Goal: Task Accomplishment & Management: Use online tool/utility

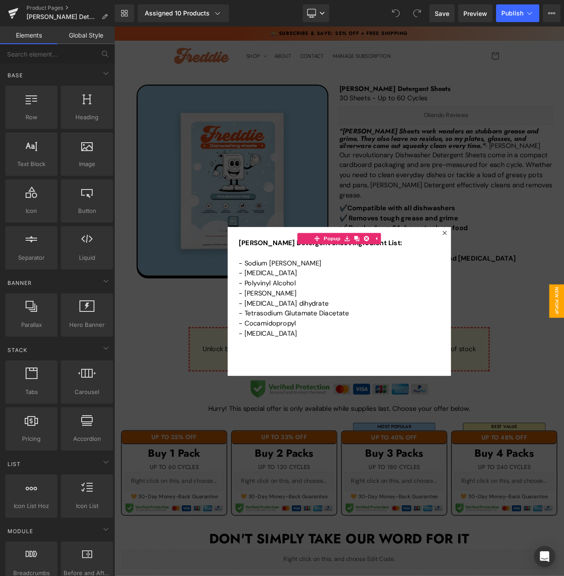
drag, startPoint x: 383, startPoint y: 556, endPoint x: 389, endPoint y: 557, distance: 6.2
click at [383, 556] on div at bounding box center [381, 352] width 534 height 652
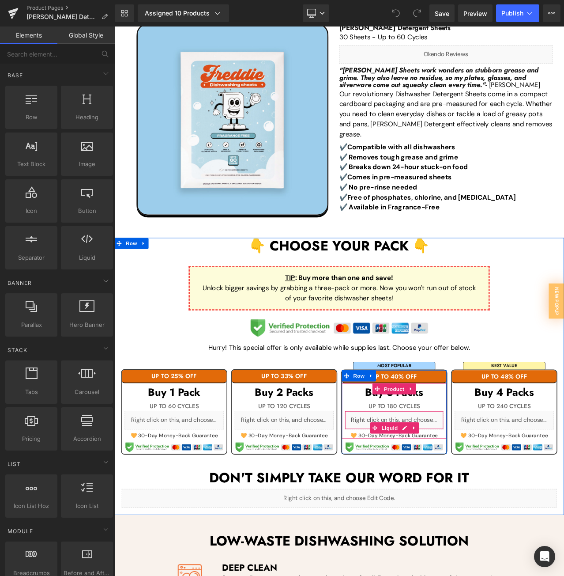
scroll to position [88, 0]
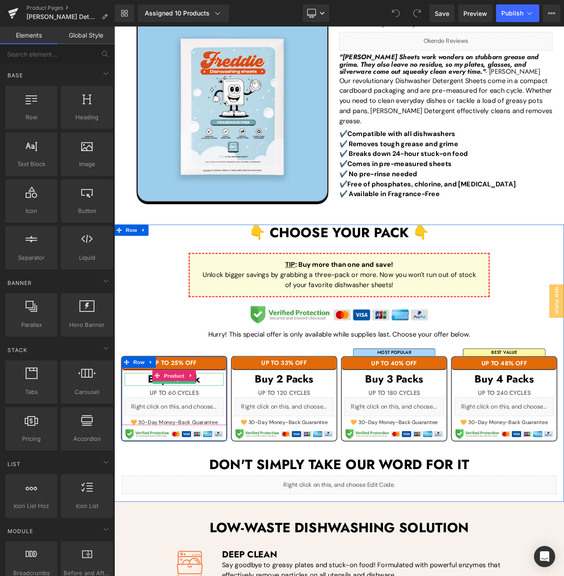
click at [231, 443] on h3 "Buy 1 Pack" at bounding box center [185, 445] width 117 height 15
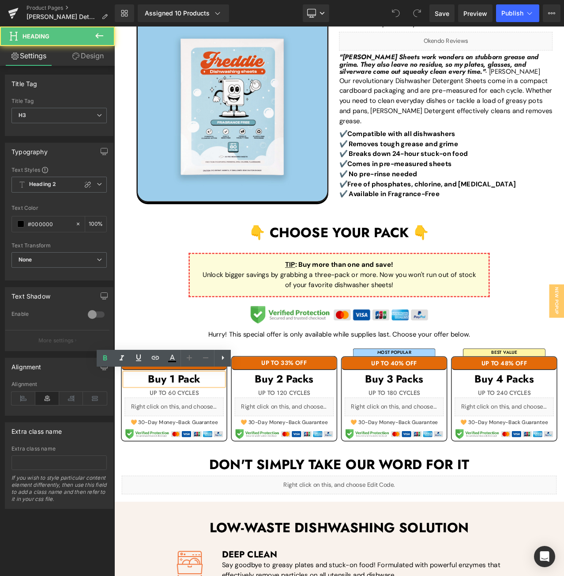
click at [231, 443] on h3 "Buy 1 Pack" at bounding box center [185, 445] width 117 height 15
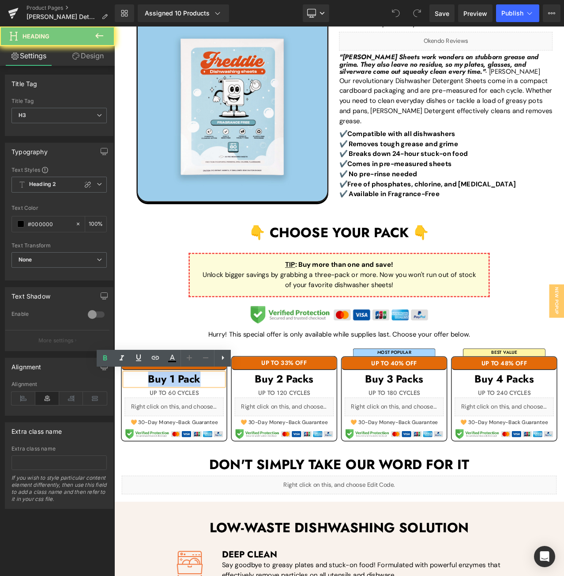
click at [231, 443] on h3 "Buy 1 Pack" at bounding box center [185, 445] width 117 height 15
paste div
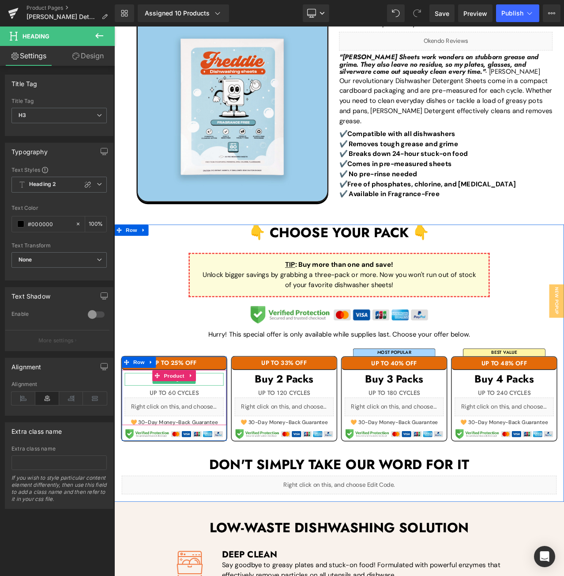
click at [222, 442] on h3 at bounding box center [185, 445] width 117 height 15
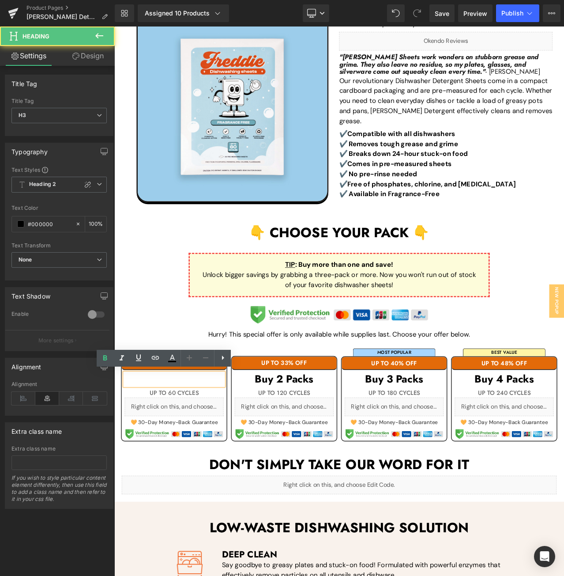
click at [222, 442] on h3 at bounding box center [185, 445] width 117 height 15
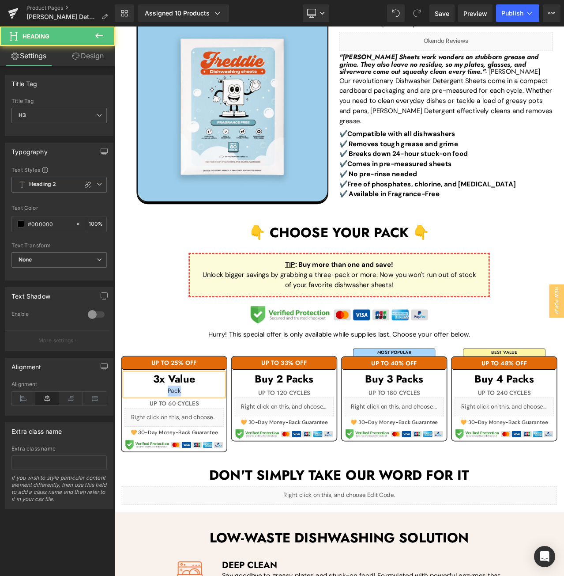
drag, startPoint x: 193, startPoint y: 453, endPoint x: 160, endPoint y: 453, distance: 33.6
click at [160, 453] on div "Pack" at bounding box center [185, 459] width 117 height 13
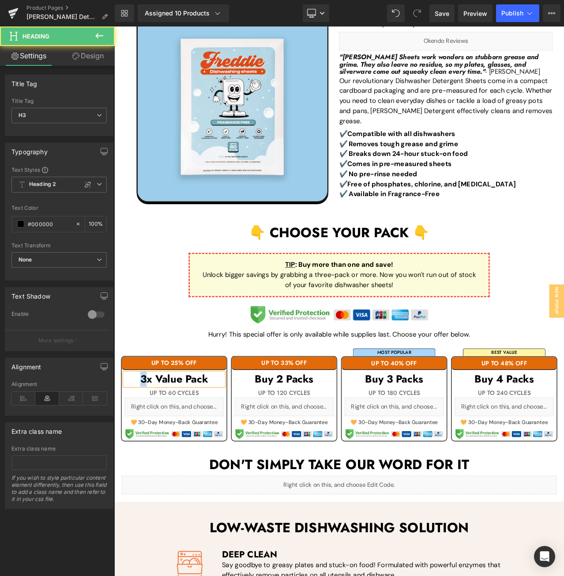
drag, startPoint x: 147, startPoint y: 444, endPoint x: 136, endPoint y: 444, distance: 11.0
click at [136, 444] on h3 "3x Value Pack" at bounding box center [185, 445] width 117 height 15
drag, startPoint x: 191, startPoint y: 445, endPoint x: 160, endPoint y: 445, distance: 30.9
click at [160, 445] on h3 "1x Value Pack" at bounding box center [185, 445] width 117 height 15
click at [174, 445] on h3 "1x Pack" at bounding box center [185, 445] width 117 height 15
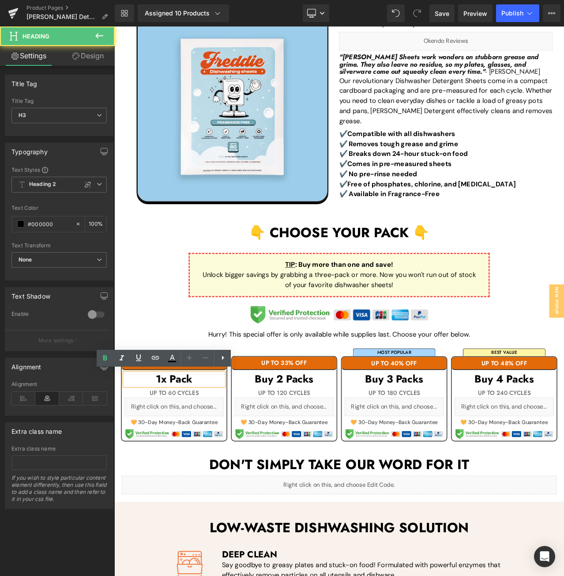
click at [178, 446] on h3 "1x Pack" at bounding box center [185, 445] width 117 height 15
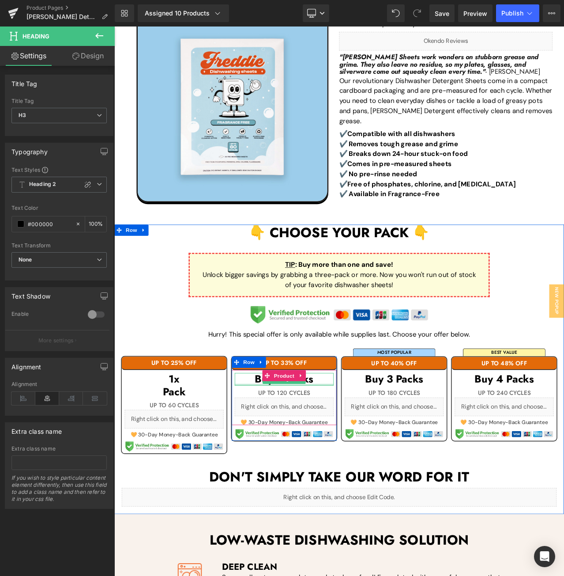
click at [352, 448] on div "Buy 2 Packs Heading" at bounding box center [315, 445] width 117 height 15
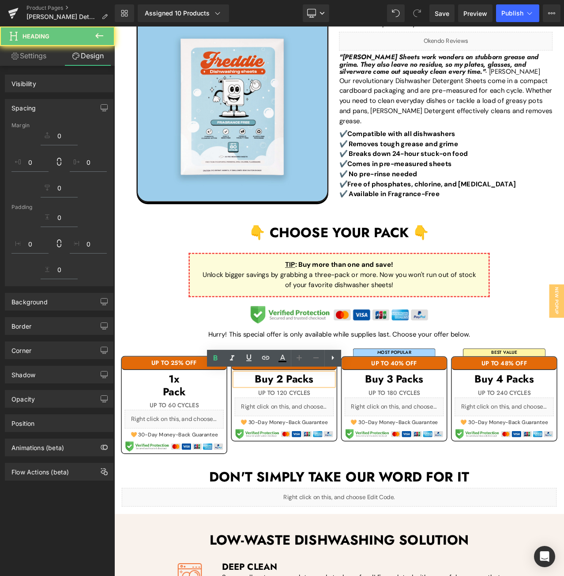
click at [354, 445] on h3 "Buy 2 Packs" at bounding box center [315, 445] width 117 height 15
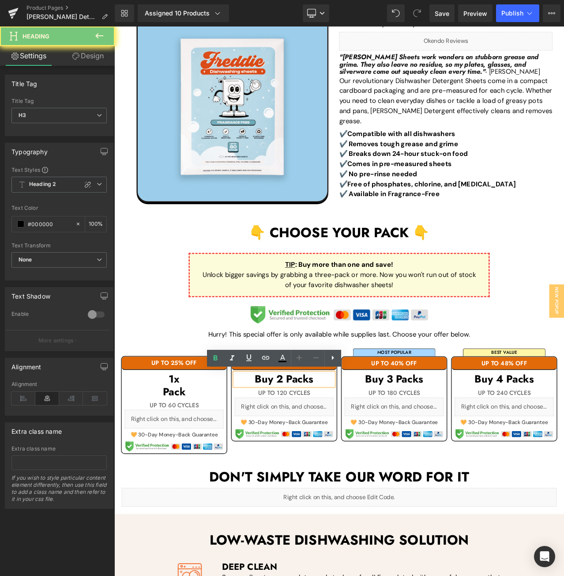
click at [354, 445] on h3 "Buy 2 Packs" at bounding box center [315, 445] width 117 height 15
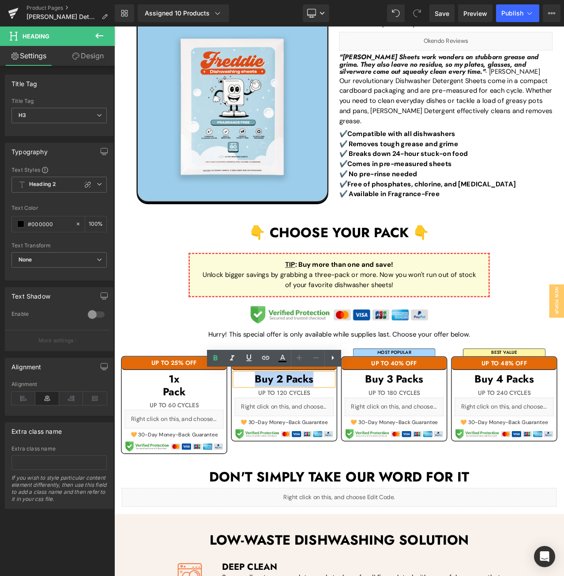
paste div
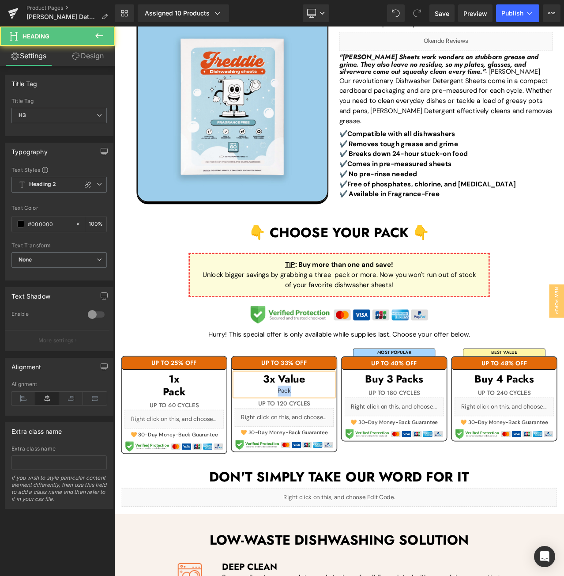
drag, startPoint x: 329, startPoint y: 453, endPoint x: 275, endPoint y: 452, distance: 54.8
click at [275, 453] on div "Pack" at bounding box center [315, 459] width 117 height 13
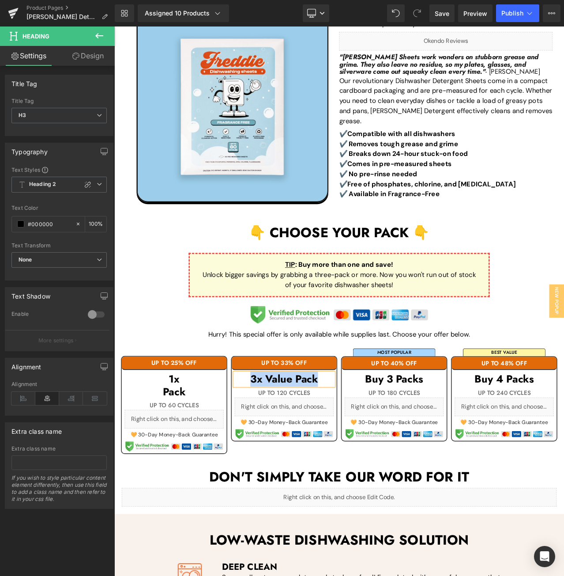
copy h3 "3x Value Pack"
click at [275, 452] on div "3x Value Pack" at bounding box center [315, 445] width 117 height 15
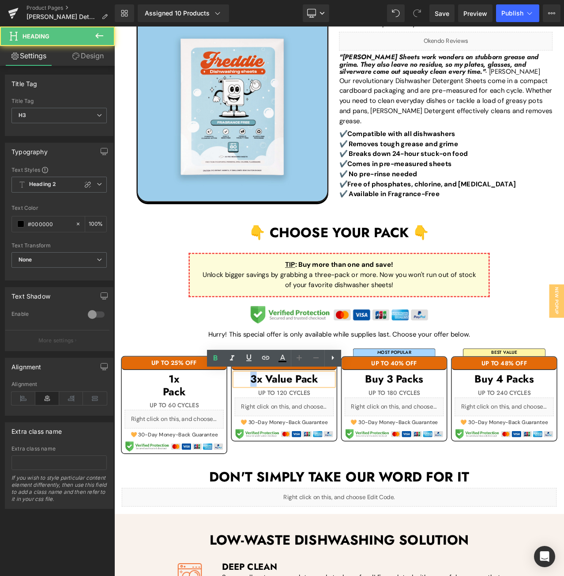
drag, startPoint x: 279, startPoint y: 445, endPoint x: 268, endPoint y: 442, distance: 11.7
click at [268, 442] on h3 "3x Value Pack" at bounding box center [315, 445] width 117 height 15
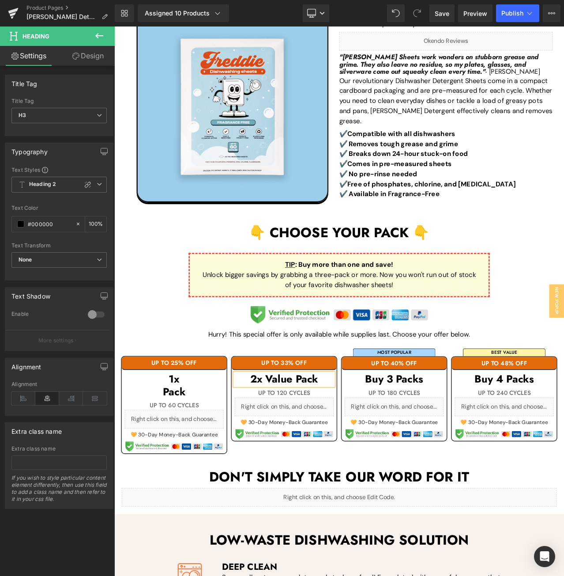
click at [325, 441] on h3 "2x Value Pack" at bounding box center [315, 445] width 117 height 15
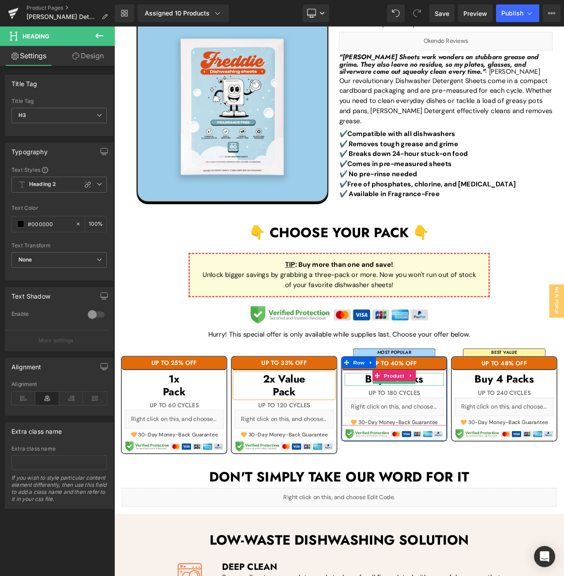
click at [491, 442] on h3 "Buy 3 Packs" at bounding box center [446, 445] width 117 height 15
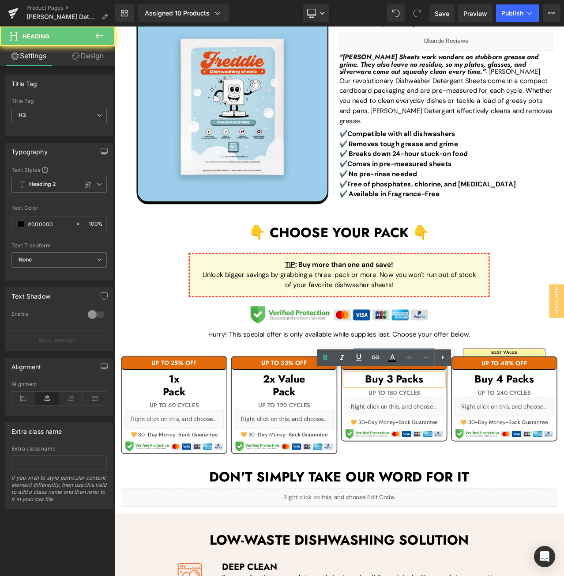
click at [491, 442] on h3 "Buy 3 Packs" at bounding box center [446, 445] width 117 height 15
paste div
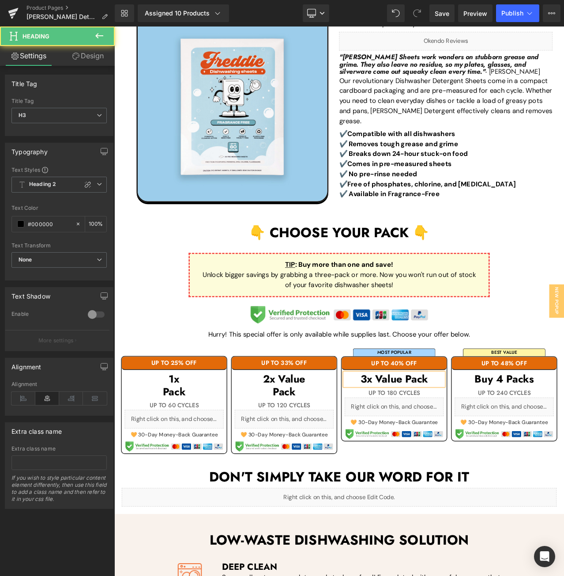
click at [457, 442] on h3 "3x Value Pack" at bounding box center [446, 445] width 117 height 15
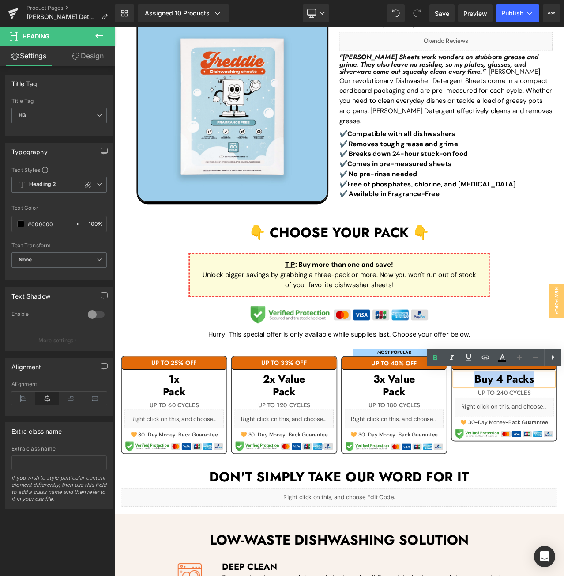
paste div
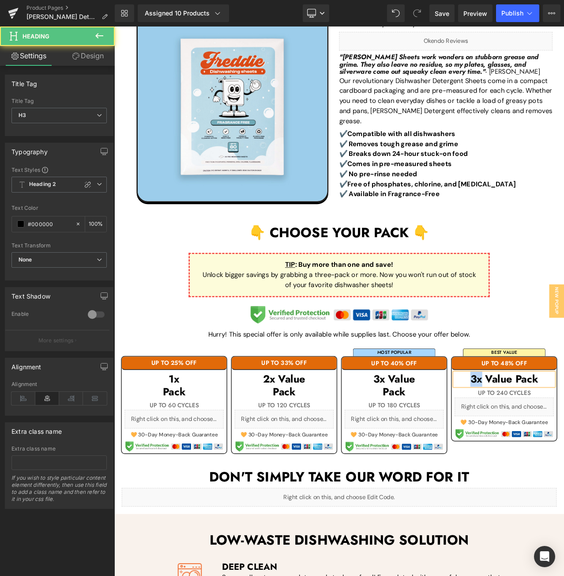
drag, startPoint x: 544, startPoint y: 442, endPoint x: 526, endPoint y: 443, distance: 18.6
drag, startPoint x: 541, startPoint y: 445, endPoint x: 529, endPoint y: 445, distance: 11.9
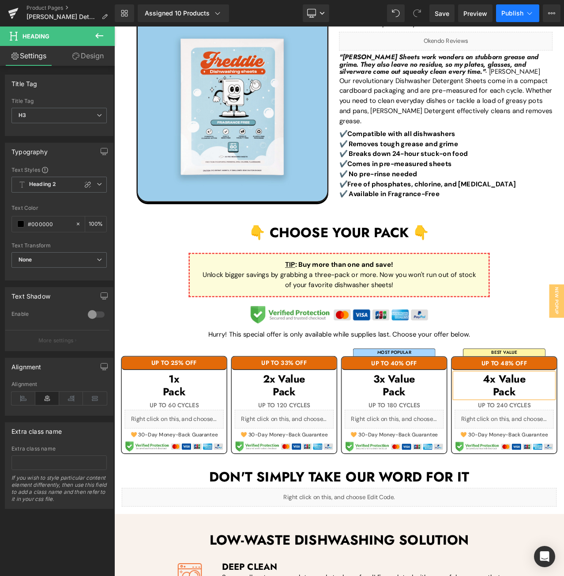
click at [513, 15] on span "Publish" at bounding box center [513, 13] width 22 height 7
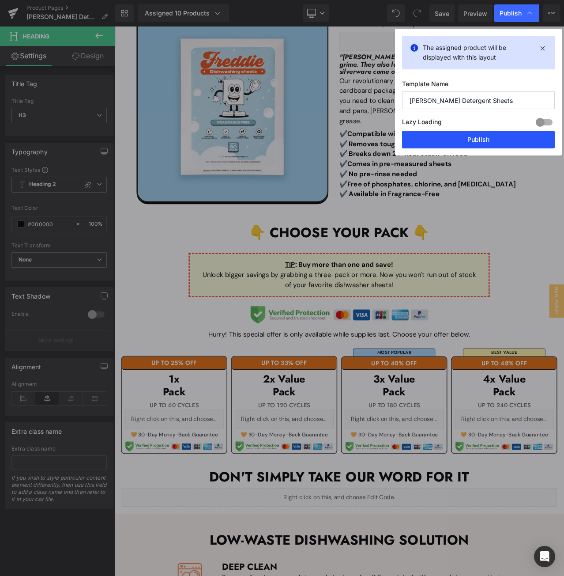
click at [442, 146] on button "Publish" at bounding box center [478, 140] width 153 height 18
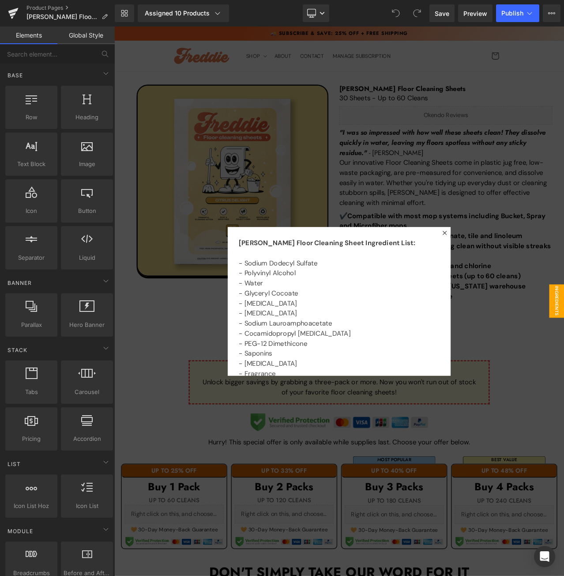
click at [545, 457] on div at bounding box center [381, 352] width 534 height 652
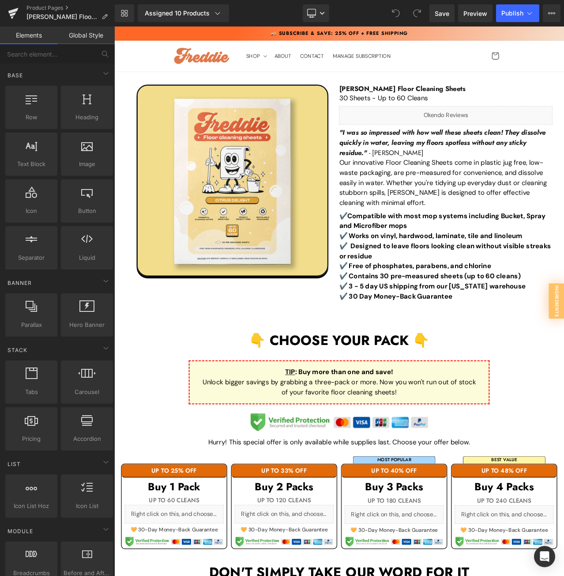
drag, startPoint x: 545, startPoint y: 457, endPoint x: 562, endPoint y: 484, distance: 31.1
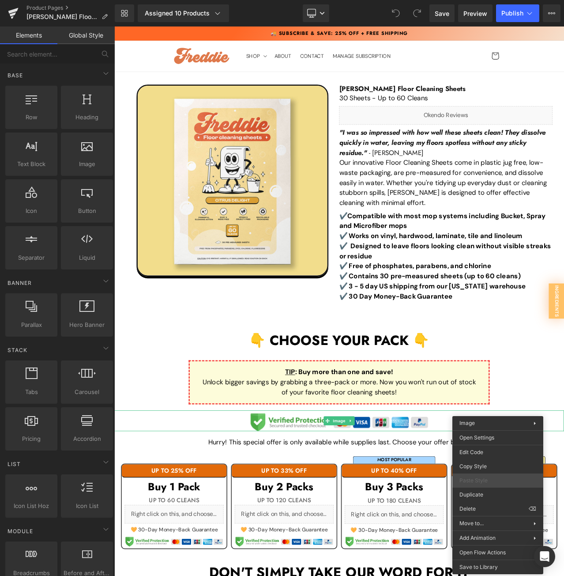
scroll to position [88, 0]
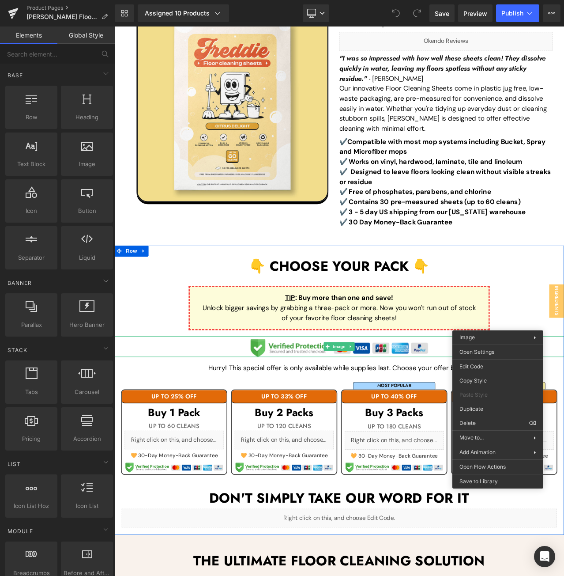
click at [114, 26] on div at bounding box center [114, 26] width 0 height 0
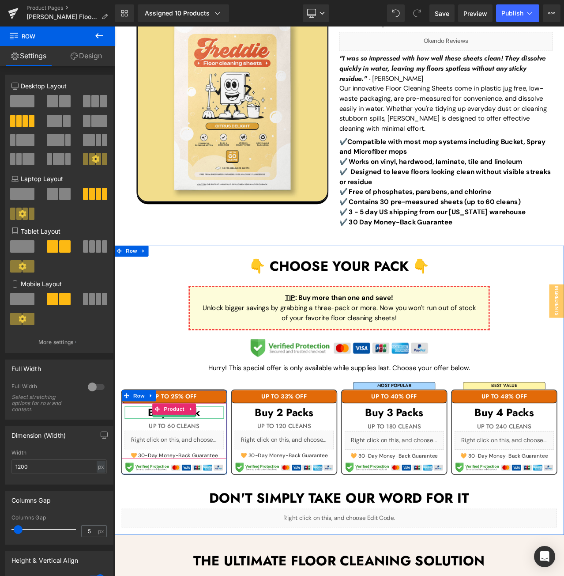
click at [220, 483] on h3 "Buy 1 Pack" at bounding box center [185, 484] width 117 height 15
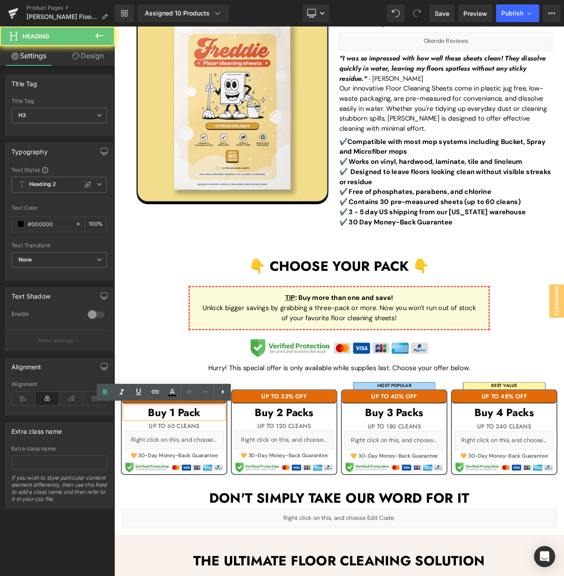
click at [220, 483] on h3 "Buy 1 Pack" at bounding box center [185, 484] width 117 height 15
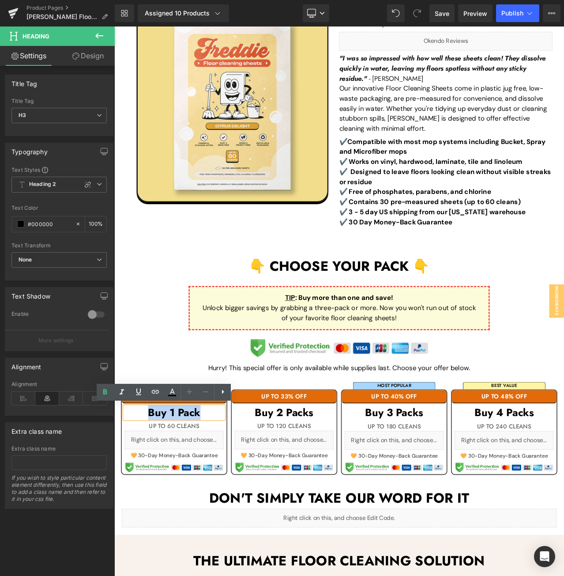
click at [220, 483] on h3 "Buy 1 Pack" at bounding box center [185, 484] width 117 height 15
paste div
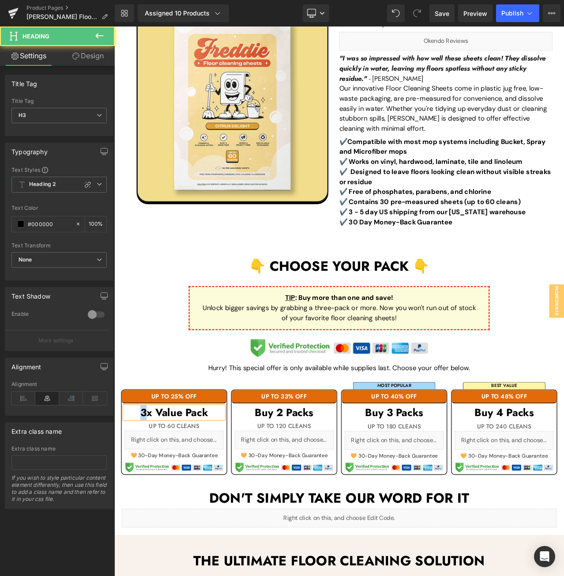
drag, startPoint x: 147, startPoint y: 480, endPoint x: 135, endPoint y: 482, distance: 11.7
click at [135, 482] on h3 "3x Value Pack" at bounding box center [185, 484] width 117 height 15
drag, startPoint x: 195, startPoint y: 486, endPoint x: 159, endPoint y: 486, distance: 35.8
click at [159, 486] on h3 "1x Value Pack" at bounding box center [185, 484] width 117 height 15
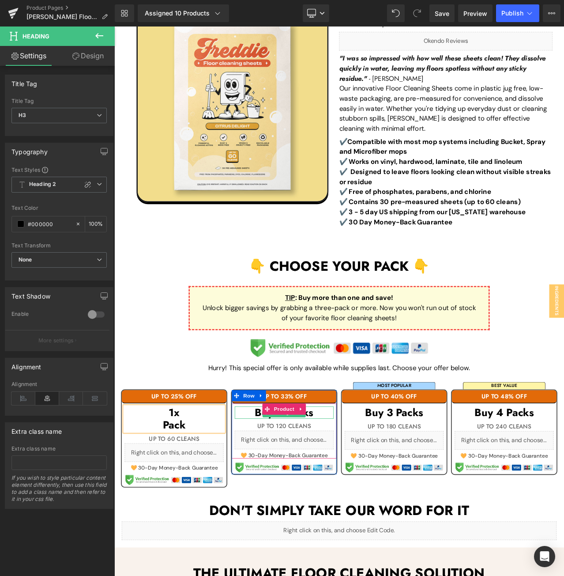
click at [359, 483] on h3 "Buy 2 Packs" at bounding box center [315, 484] width 117 height 15
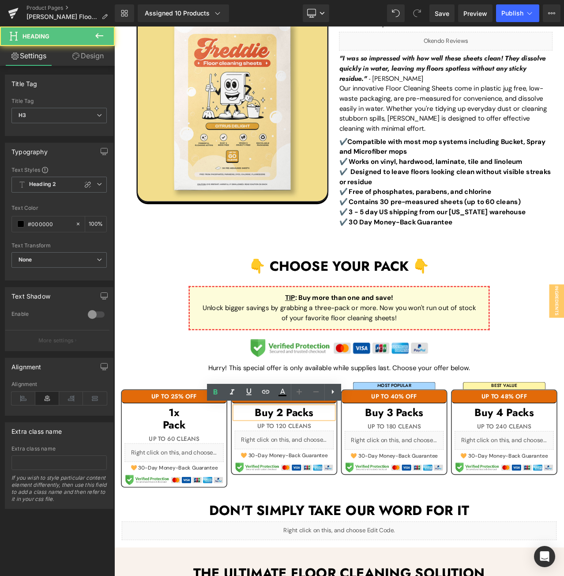
click at [359, 483] on h3 "Buy 2 Packs" at bounding box center [315, 484] width 117 height 15
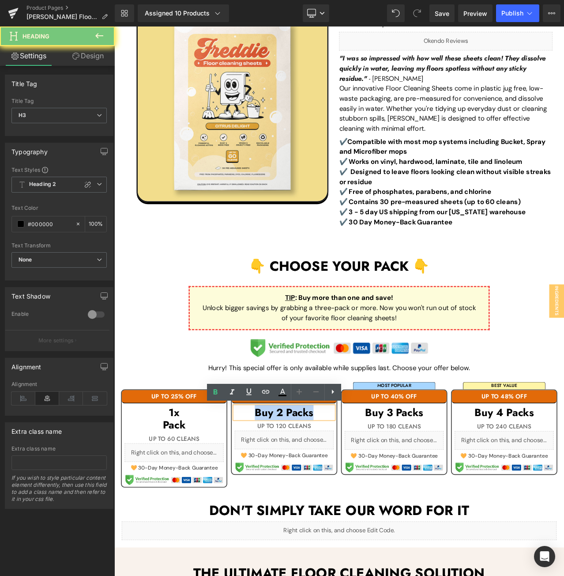
paste div
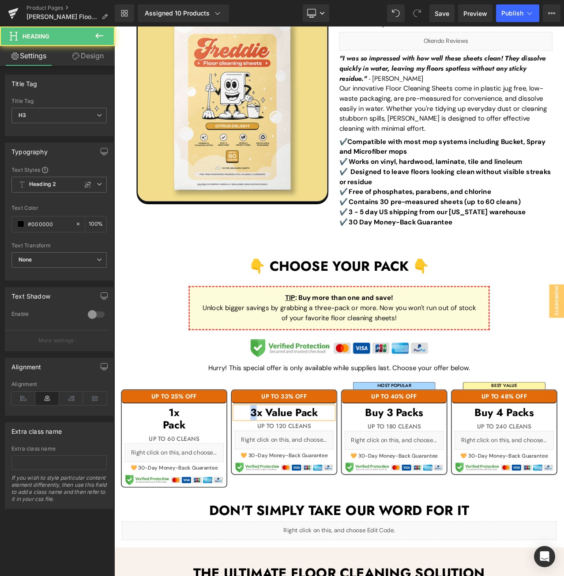
drag, startPoint x: 280, startPoint y: 482, endPoint x: 271, endPoint y: 482, distance: 9.3
click at [271, 482] on h3 "3x Value Pack" at bounding box center [315, 484] width 117 height 15
click at [328, 485] on h3 "2x Value Pack" at bounding box center [315, 484] width 117 height 15
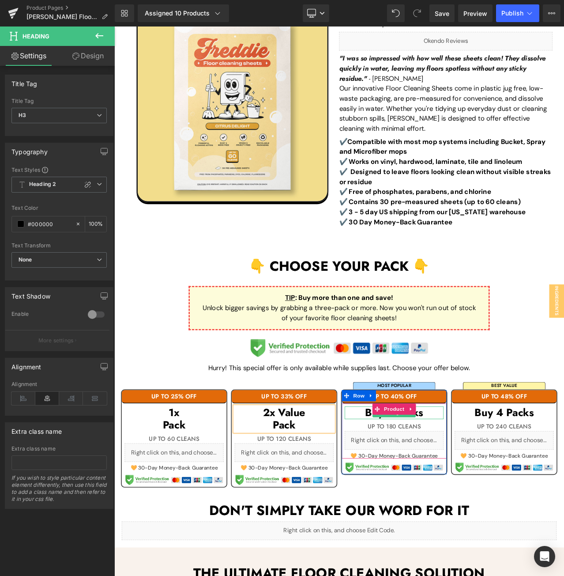
click at [489, 483] on h3 "Buy 3 Packs" at bounding box center [446, 484] width 117 height 15
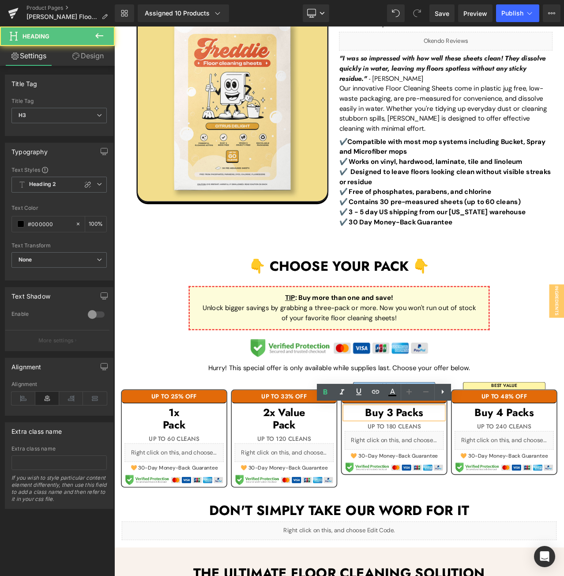
click at [489, 483] on h3 "Buy 3 Packs" at bounding box center [446, 484] width 117 height 15
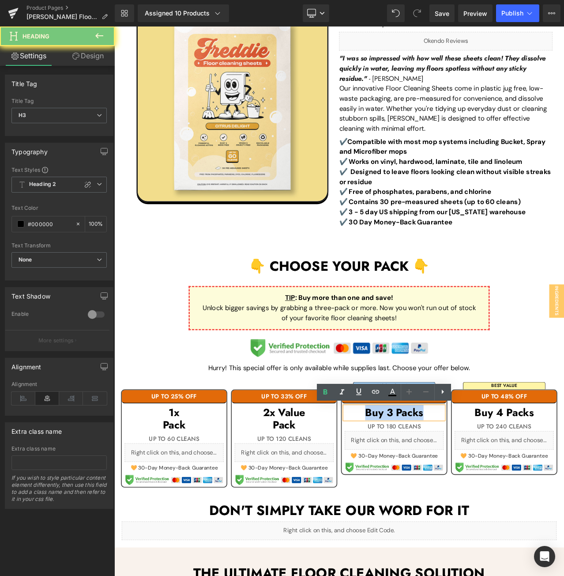
paste div
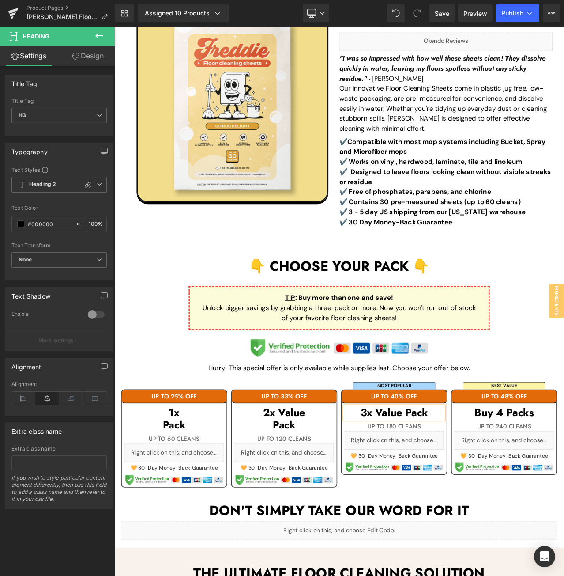
click at [456, 484] on h3 "3x Value Pack" at bounding box center [446, 484] width 117 height 15
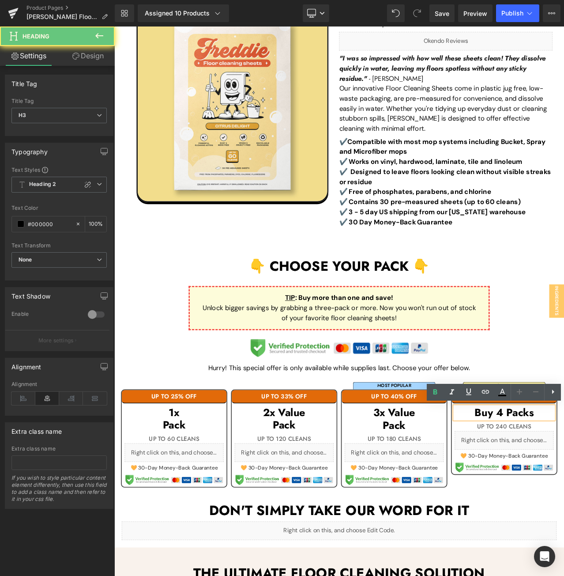
paste div
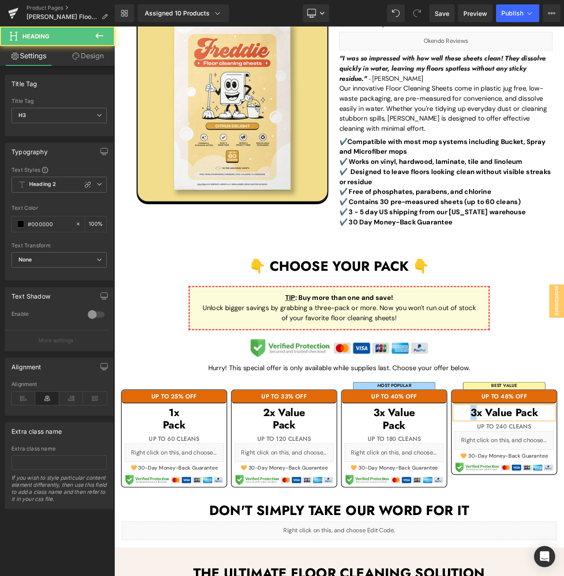
drag, startPoint x: 542, startPoint y: 487, endPoint x: 532, endPoint y: 487, distance: 10.6
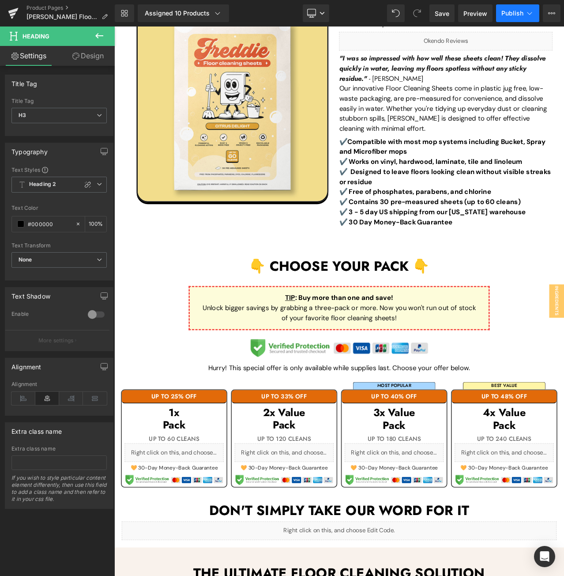
click at [509, 15] on span "Publish" at bounding box center [513, 13] width 22 height 7
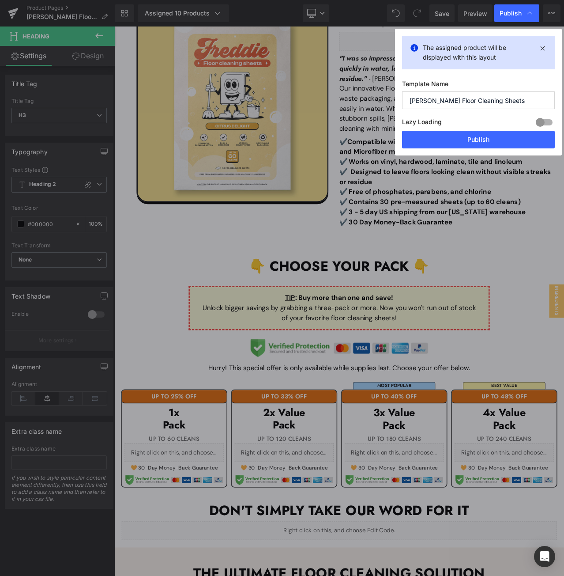
click at [467, 151] on div "The assigned product will be displayed with this layout Template Name Freddie F…" at bounding box center [478, 92] width 167 height 127
click at [460, 139] on button "Publish" at bounding box center [478, 140] width 153 height 18
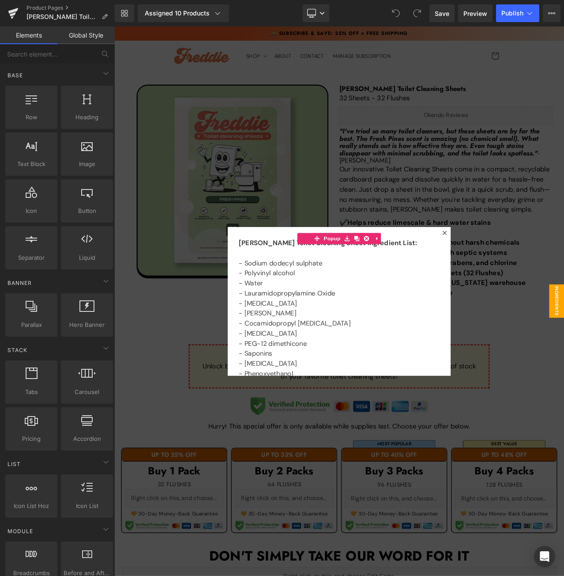
click at [261, 238] on div at bounding box center [381, 352] width 534 height 652
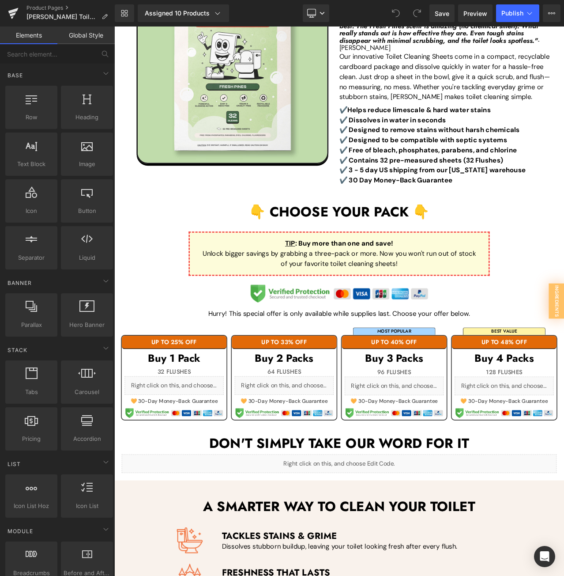
scroll to position [221, 0]
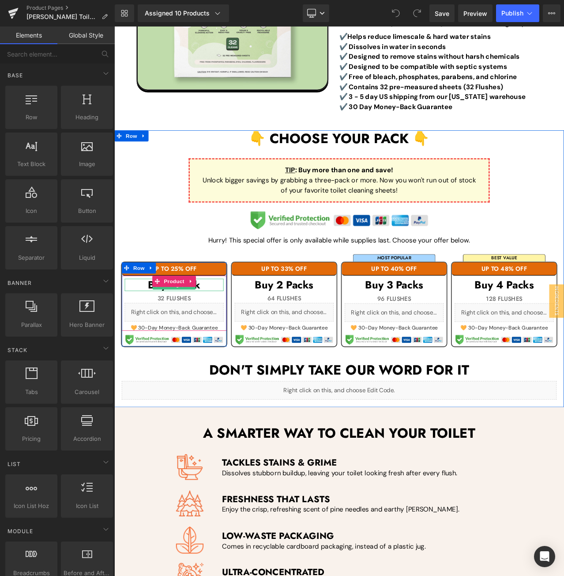
click at [222, 331] on h3 "Buy 1 Pack" at bounding box center [185, 333] width 117 height 15
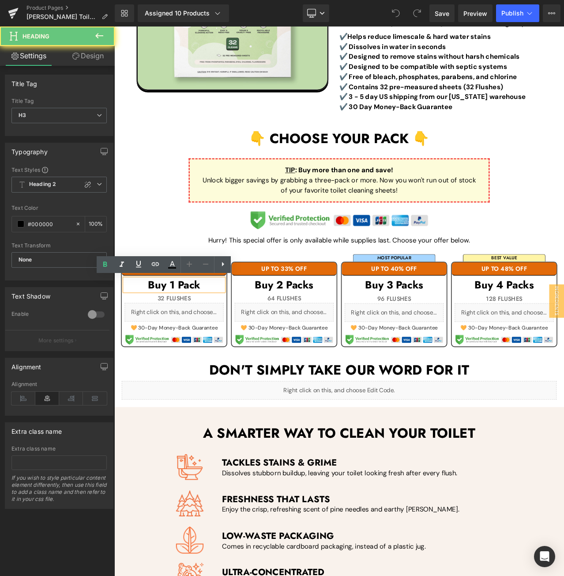
click at [222, 331] on h3 "Buy 1 Pack" at bounding box center [185, 333] width 117 height 15
paste div
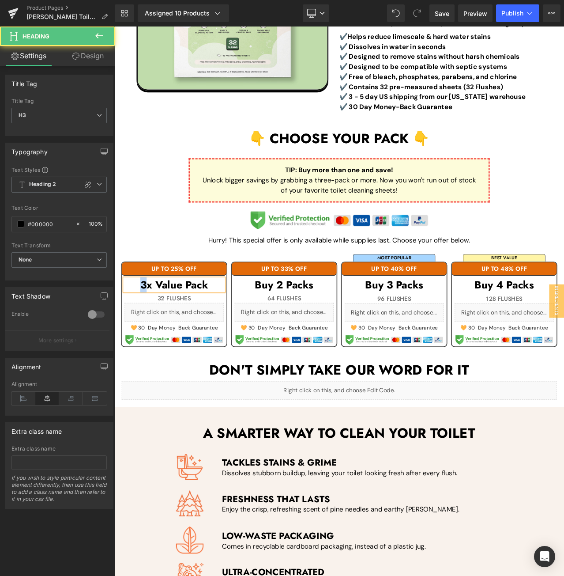
drag, startPoint x: 147, startPoint y: 332, endPoint x: 133, endPoint y: 331, distance: 13.3
click at [133, 331] on h3 "3x Value Pack" at bounding box center [185, 333] width 117 height 15
drag, startPoint x: 190, startPoint y: 332, endPoint x: 162, endPoint y: 332, distance: 28.3
click at [162, 332] on h3 "1x Value Pack" at bounding box center [185, 333] width 117 height 15
click at [180, 331] on h3 "1x Pack" at bounding box center [185, 333] width 117 height 15
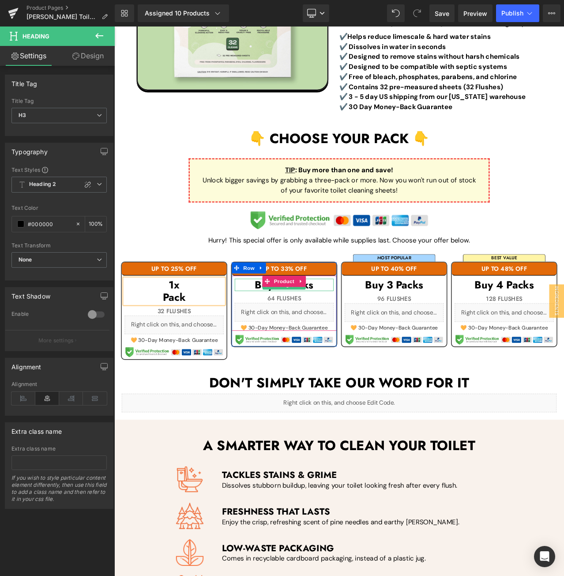
click at [355, 332] on h3 "Buy 2 Packs" at bounding box center [315, 333] width 117 height 15
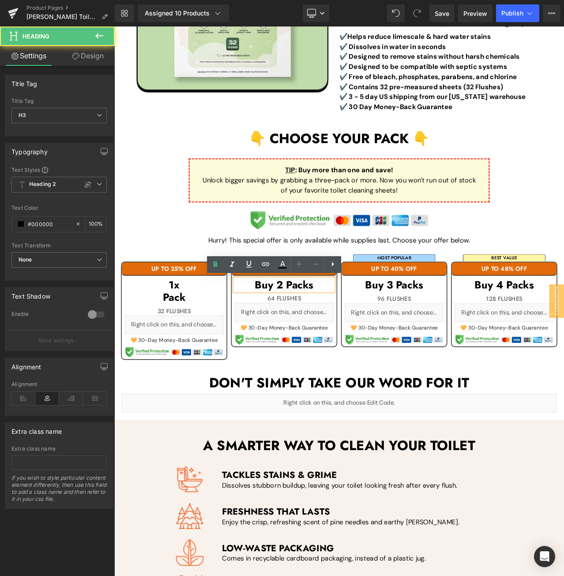
click at [355, 332] on h3 "Buy 2 Packs" at bounding box center [315, 333] width 117 height 15
paste div
drag, startPoint x: 278, startPoint y: 332, endPoint x: 266, endPoint y: 330, distance: 12.1
click at [266, 330] on h3 "3x Value Pack" at bounding box center [315, 333] width 117 height 15
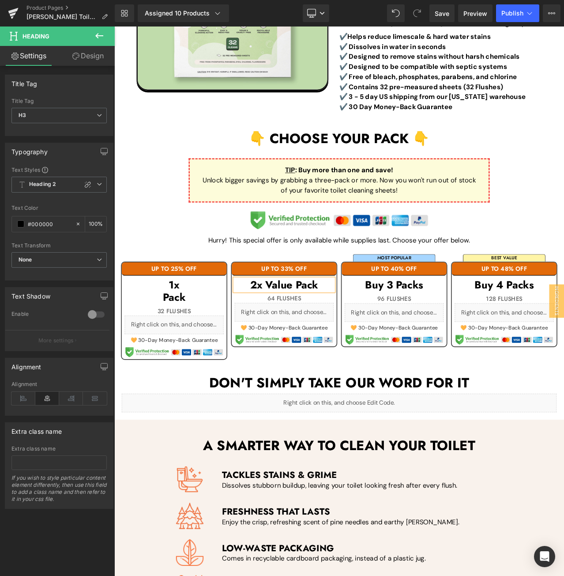
click at [326, 332] on h3 "2x Value Pack" at bounding box center [315, 333] width 117 height 15
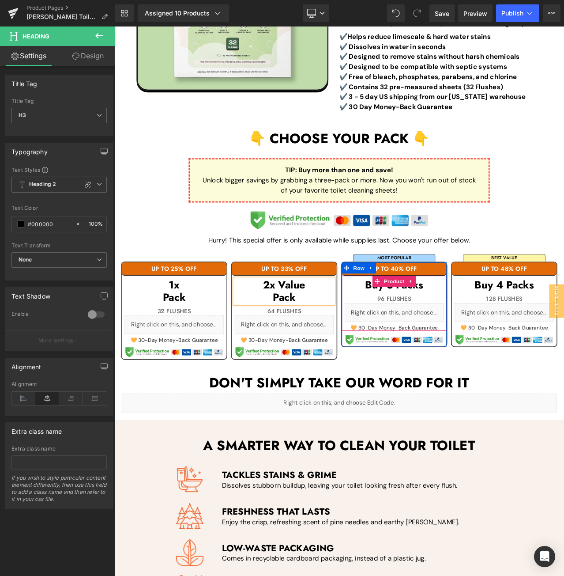
click at [488, 330] on h3 "Buy 3 Packs" at bounding box center [446, 333] width 117 height 15
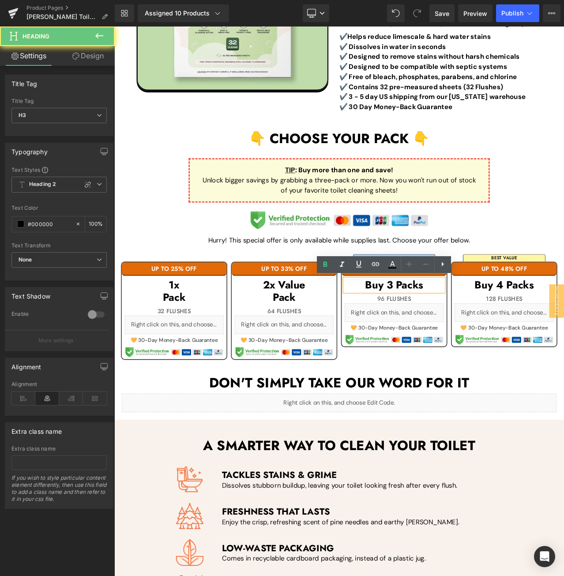
click at [488, 330] on h3 "Buy 3 Packs" at bounding box center [446, 333] width 117 height 15
paste div
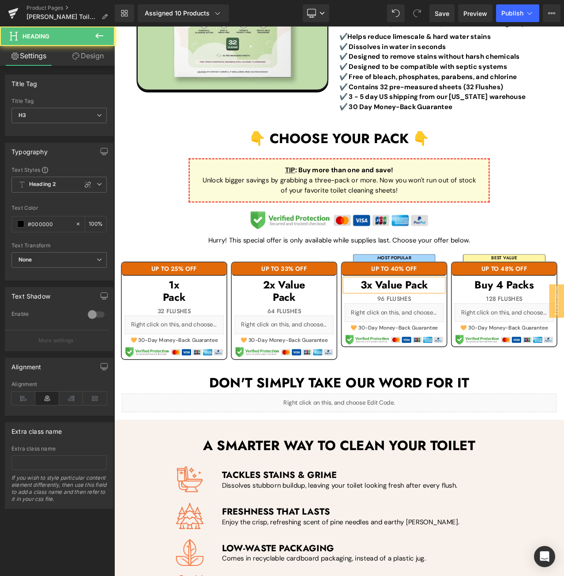
click at [458, 333] on h3 "3x Value Pack" at bounding box center [446, 333] width 117 height 15
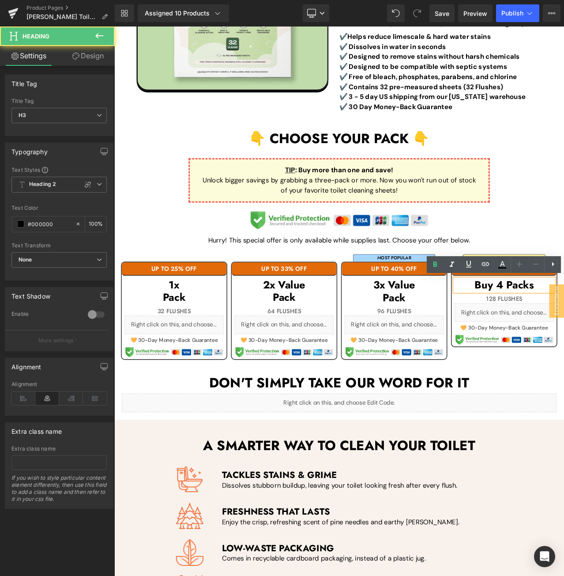
paste div
drag, startPoint x: 545, startPoint y: 334, endPoint x: 541, endPoint y: 334, distance: 4.4
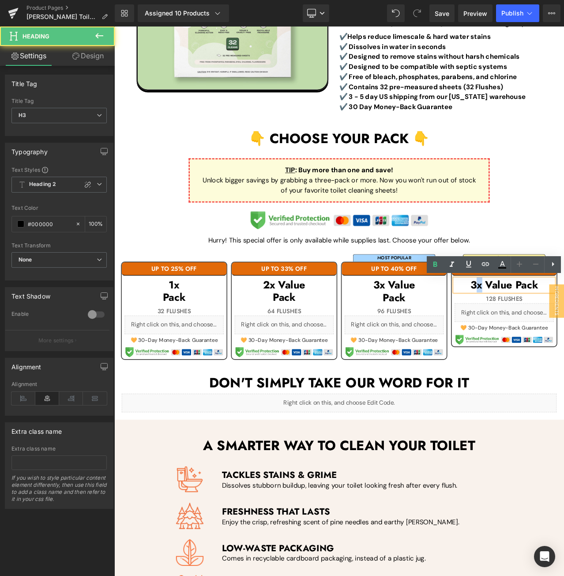
drag, startPoint x: 540, startPoint y: 334, endPoint x: 531, endPoint y: 334, distance: 9.7
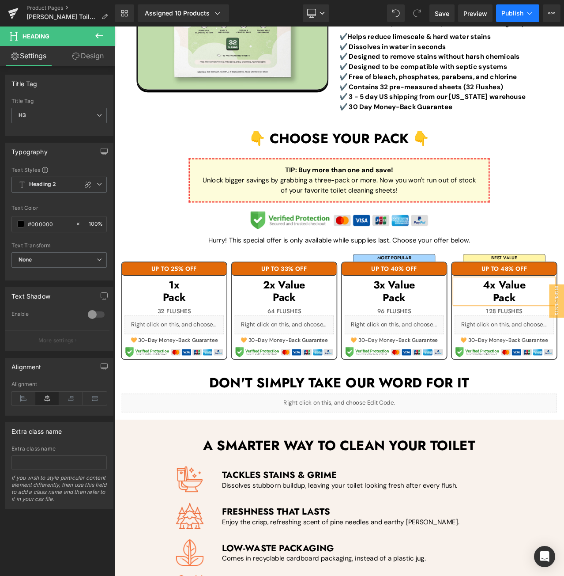
click at [506, 12] on span "Publish" at bounding box center [513, 13] width 22 height 7
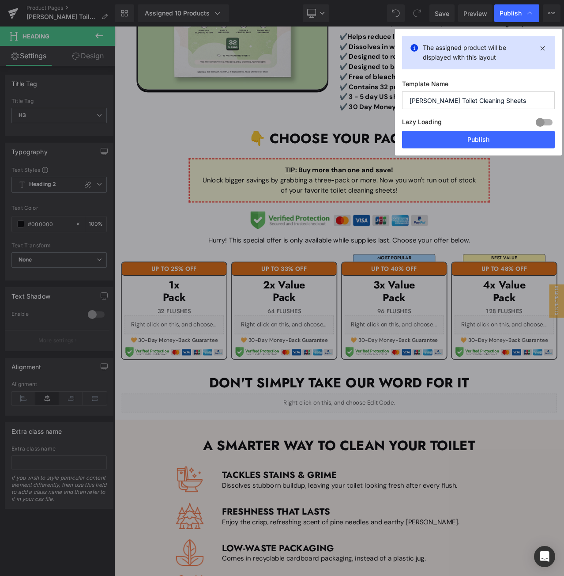
click at [456, 129] on div "Lazy Loading Build Upgrade plan to unlock" at bounding box center [478, 123] width 153 height 15
click at [456, 136] on button "Publish" at bounding box center [478, 140] width 153 height 18
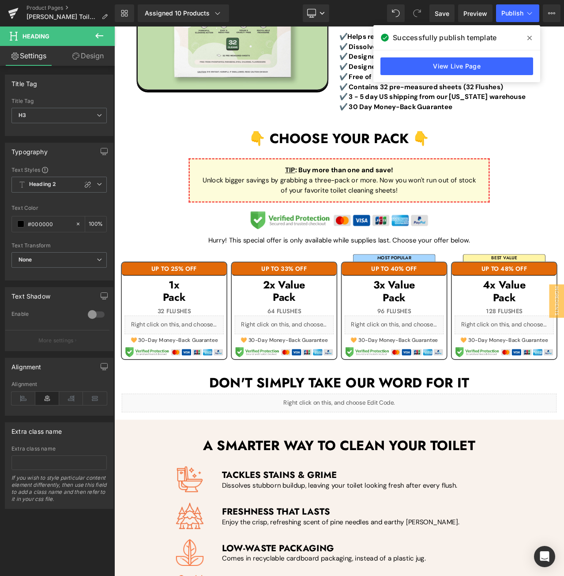
click at [364, 11] on div "Library Assigned 10 Products Product Preview 1x Toilet Cleaning Sheets 1x Toile…" at bounding box center [339, 13] width 449 height 18
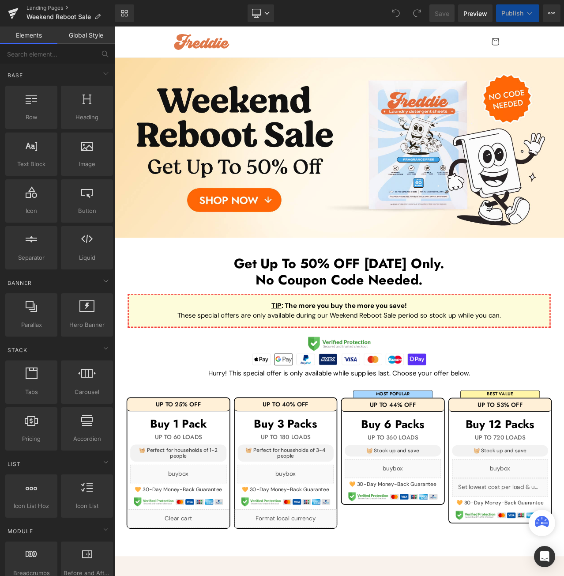
click at [336, 9] on div "Library Desktop Desktop Laptop Tablet Mobile Save Preview Publish Scheduled Vie…" at bounding box center [339, 13] width 449 height 18
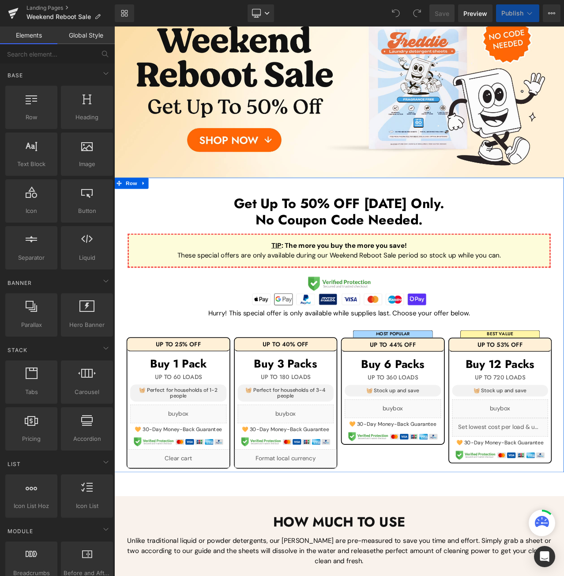
scroll to position [88, 0]
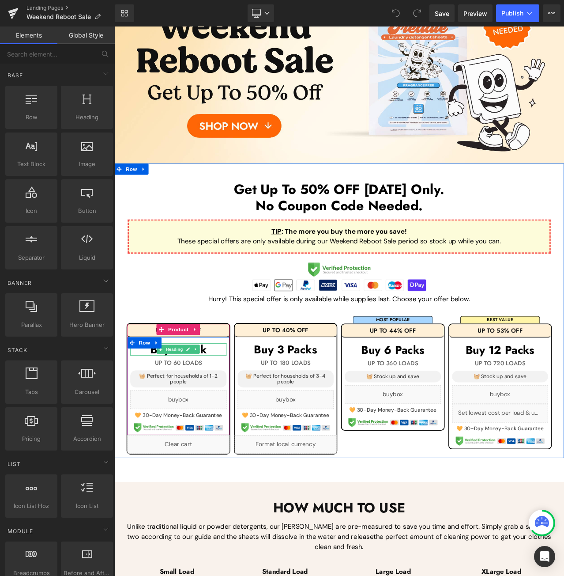
click at [233, 405] on h1 "Buy 1 Pack" at bounding box center [190, 409] width 114 height 15
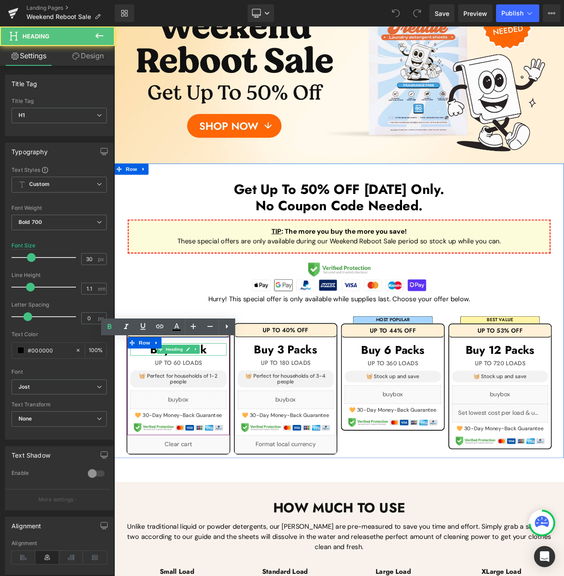
click at [233, 405] on h1 "Buy 1 Pack" at bounding box center [190, 409] width 114 height 15
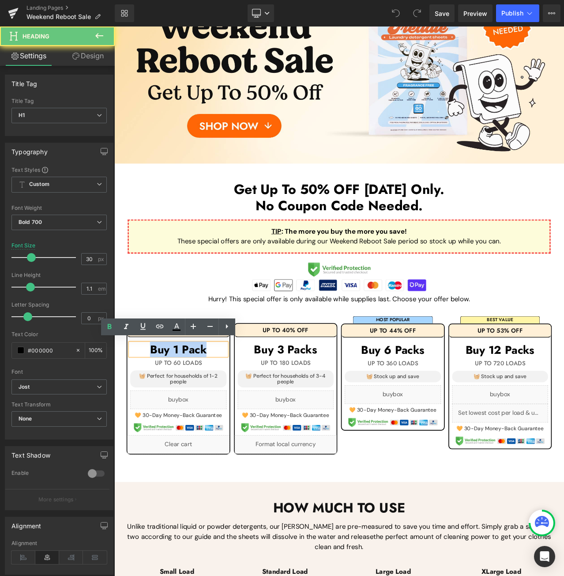
click at [233, 405] on h1 "Buy 1 Pack" at bounding box center [190, 409] width 114 height 15
paste div
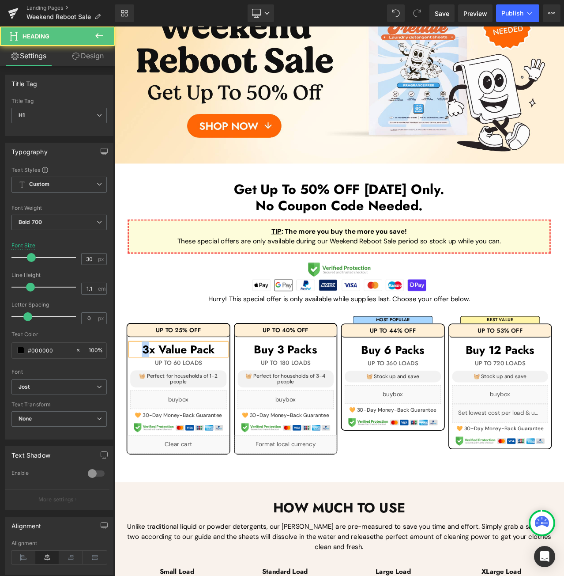
drag, startPoint x: 151, startPoint y: 406, endPoint x: 142, endPoint y: 404, distance: 9.9
click at [142, 404] on h1 "3x Value Pack" at bounding box center [190, 409] width 114 height 15
drag, startPoint x: 167, startPoint y: 408, endPoint x: 202, endPoint y: 404, distance: 35.5
click at [202, 404] on h1 "1x Value Pack" at bounding box center [190, 409] width 114 height 15
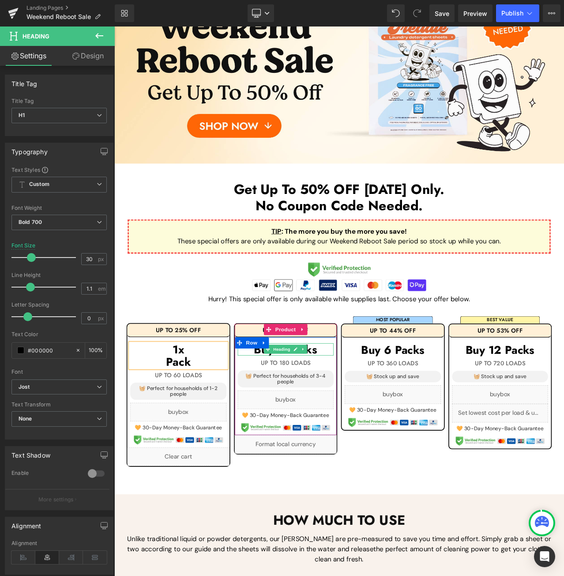
click at [355, 408] on h1 "Buy 3 Packs" at bounding box center [318, 409] width 114 height 15
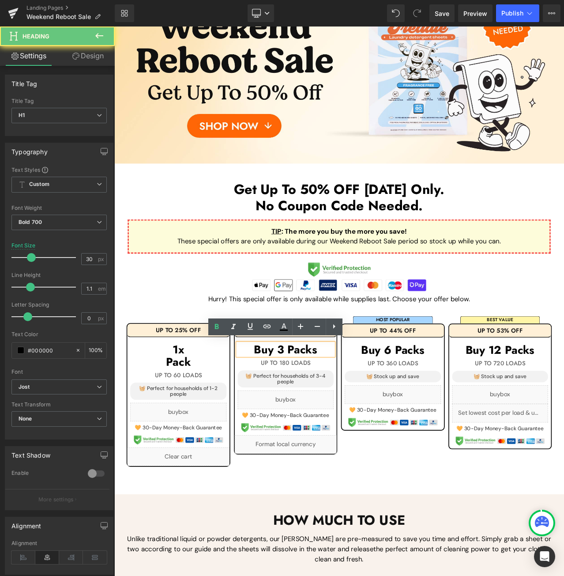
click at [355, 408] on h1 "Buy 3 Packs" at bounding box center [318, 409] width 114 height 15
paste div
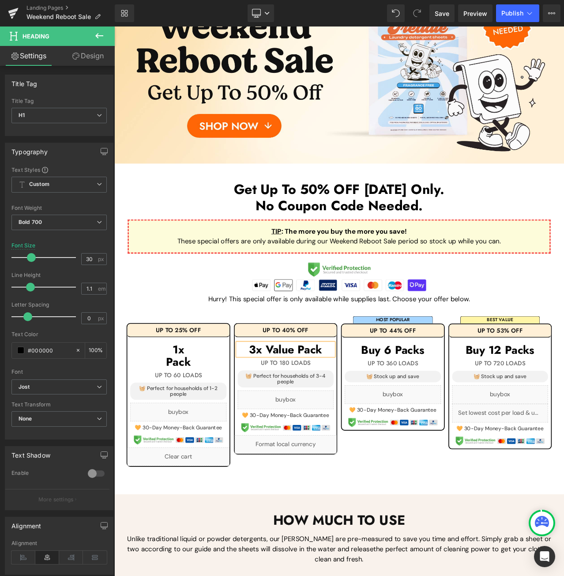
click at [330, 405] on h1 "3x Value Pack" at bounding box center [318, 409] width 114 height 15
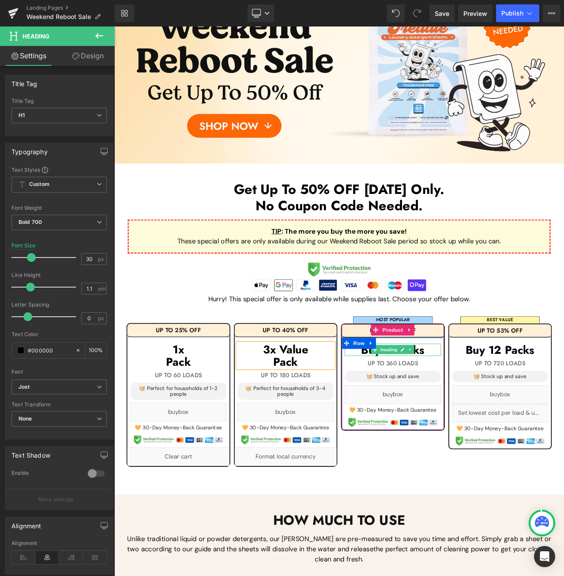
click at [491, 405] on h1 "Buy 6 Packs" at bounding box center [445, 410] width 114 height 15
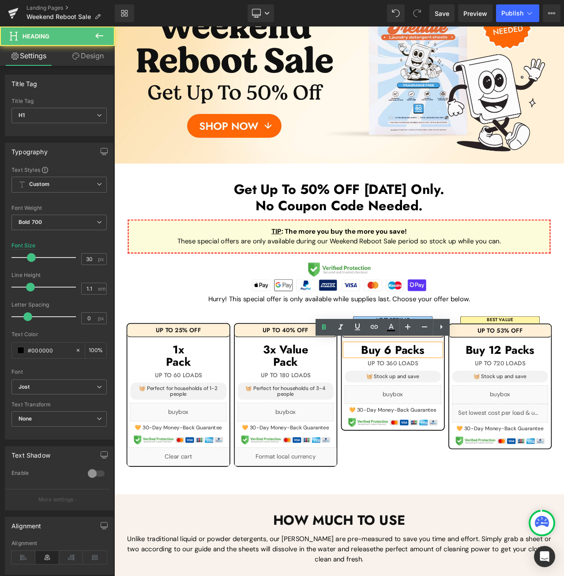
click at [491, 405] on h1 "Buy 6 Packs" at bounding box center [445, 410] width 114 height 15
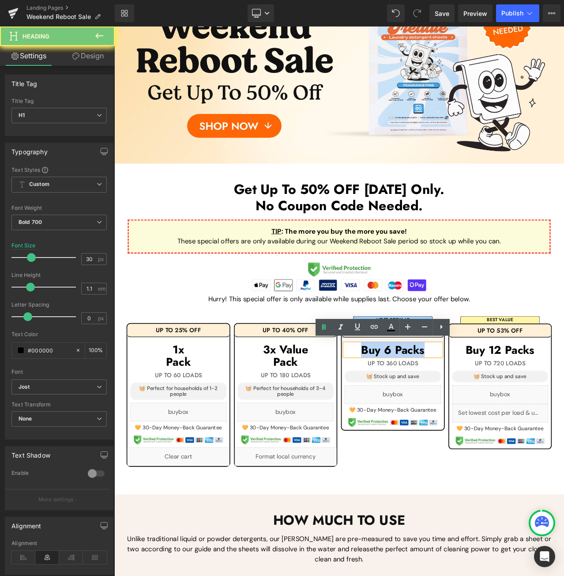
click at [491, 405] on h1 "Buy 6 Packs" at bounding box center [445, 410] width 114 height 15
paste div
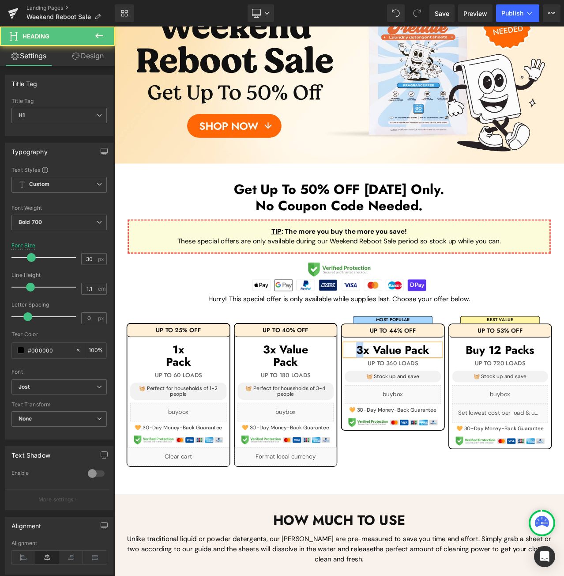
drag, startPoint x: 407, startPoint y: 407, endPoint x: 395, endPoint y: 406, distance: 12.4
click at [395, 406] on h1 "3x Value Pack" at bounding box center [445, 410] width 114 height 15
click at [459, 403] on h1 "6x Value Pack" at bounding box center [445, 410] width 114 height 15
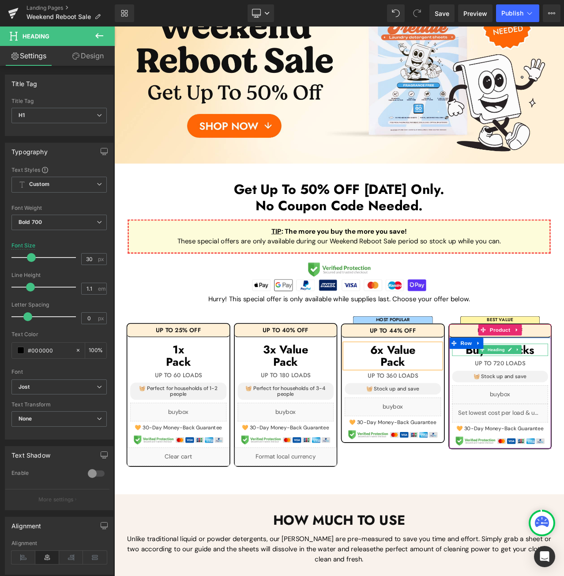
click at [564, 403] on h1 "Buy 12 Packs" at bounding box center [573, 410] width 114 height 15
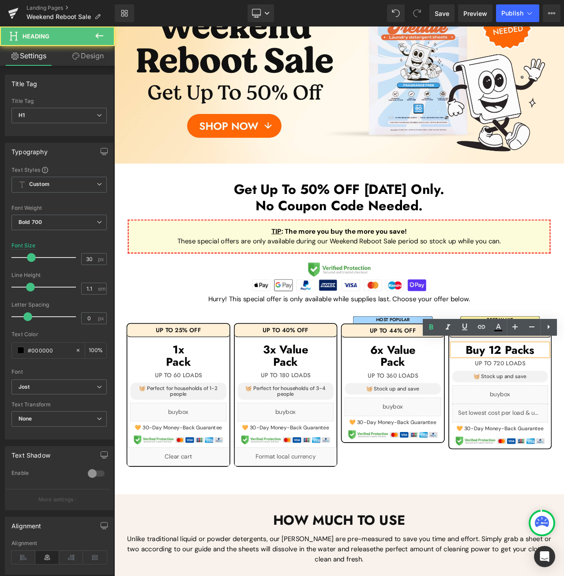
click at [564, 403] on h1 "Buy 12 Packs" at bounding box center [573, 410] width 114 height 15
click at [564, 404] on h1 "Buy 12 Packs" at bounding box center [573, 410] width 114 height 15
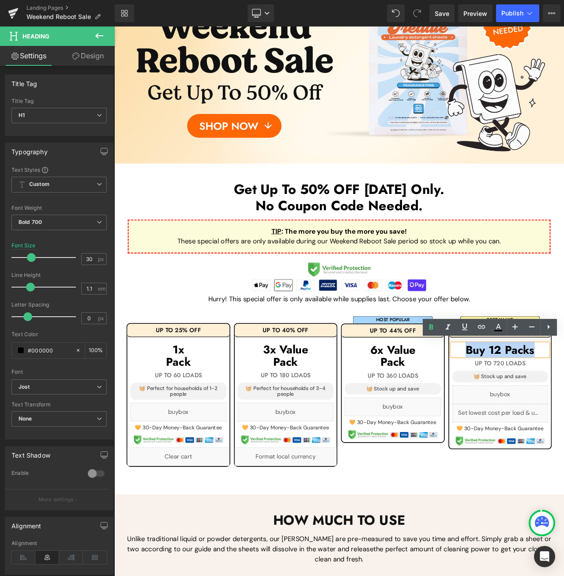
click at [564, 404] on h1 "Buy 12 Packs" at bounding box center [573, 410] width 114 height 15
paste div
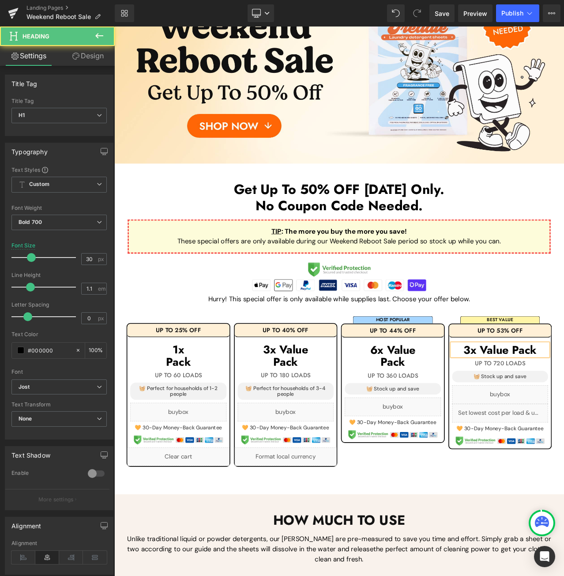
click at [564, 408] on h1 "3x Value Pack" at bounding box center [573, 410] width 114 height 15
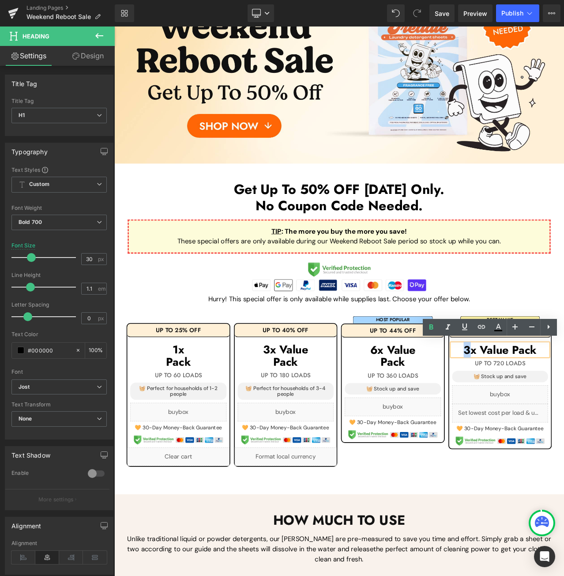
drag, startPoint x: 533, startPoint y: 404, endPoint x: 517, endPoint y: 405, distance: 16.0
click at [517, 405] on h1 "3x Value Pack" at bounding box center [573, 410] width 114 height 15
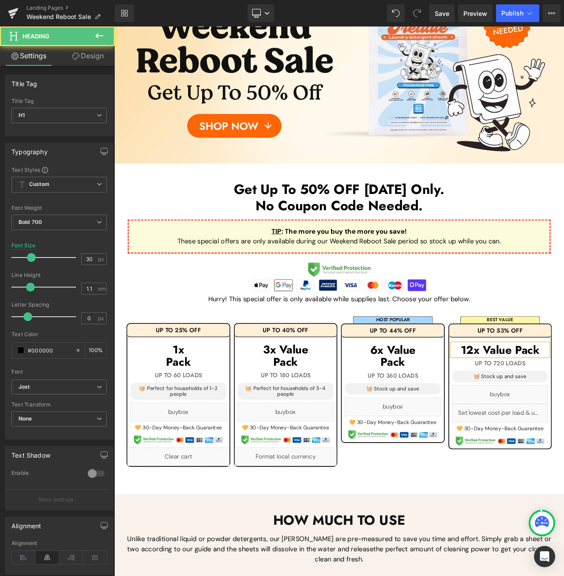
click at [564, 408] on h1 "12x Value Pack" at bounding box center [573, 410] width 114 height 15
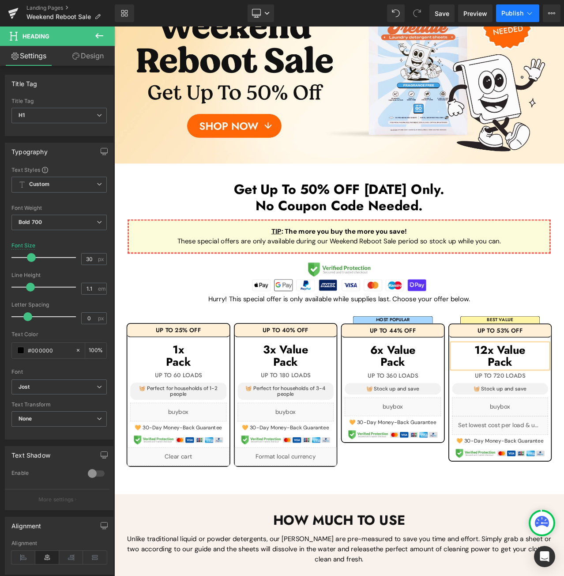
click at [511, 11] on span "Publish" at bounding box center [513, 13] width 22 height 7
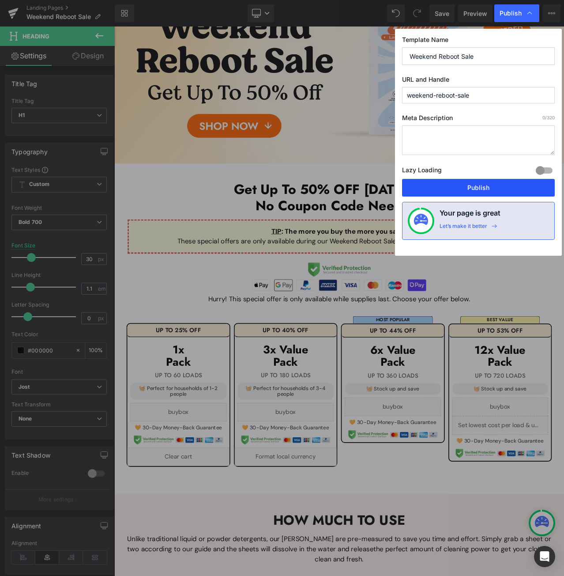
click at [444, 185] on button "Publish" at bounding box center [478, 188] width 153 height 18
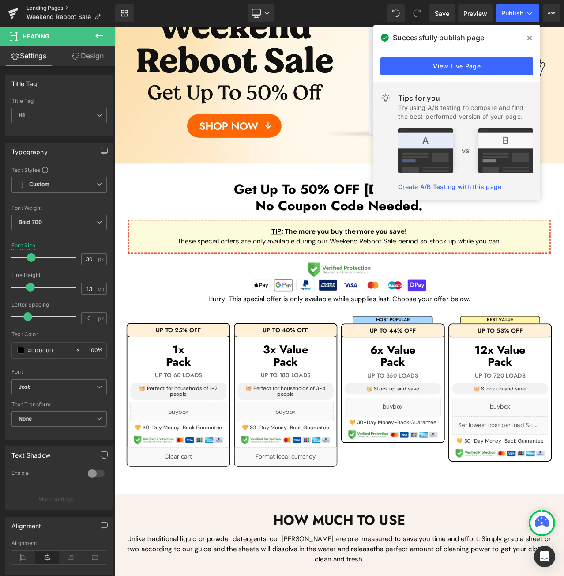
click at [41, 8] on link "Landing Pages" at bounding box center [70, 7] width 88 height 7
